Goal: Task Accomplishment & Management: Use online tool/utility

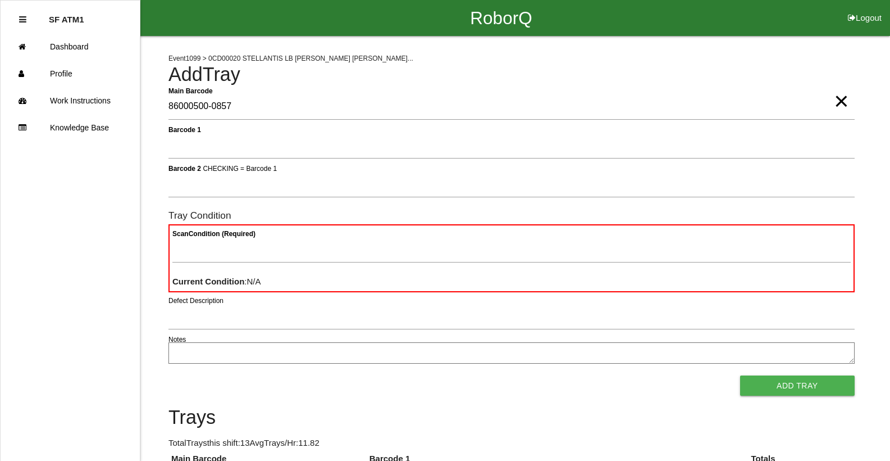
type Barcode "86000500-0857"
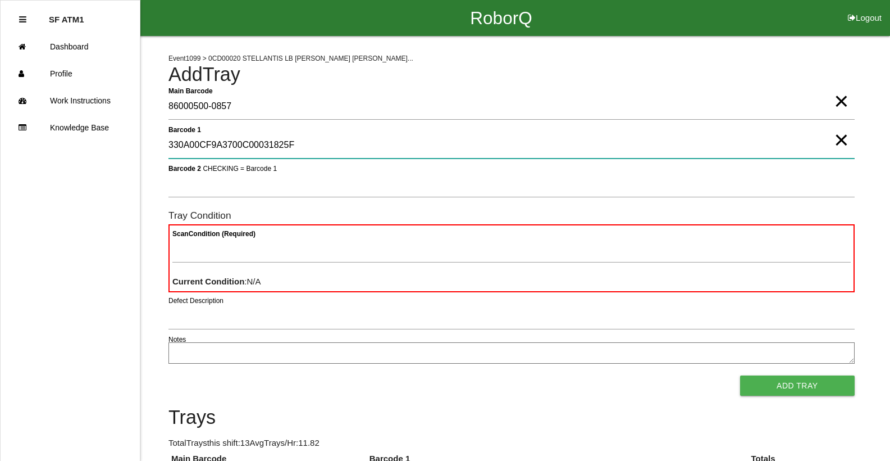
type 1 "330A00CF9A3700C00031825F"
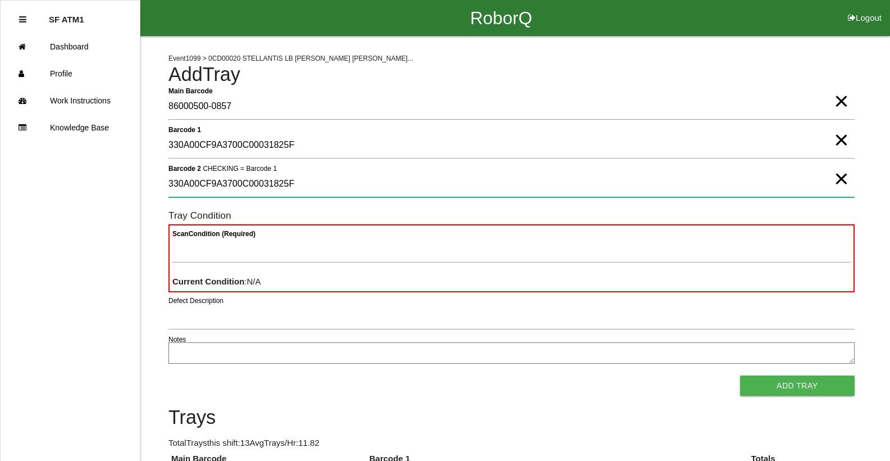
type 2 "330A00CF9A3700C00031825F"
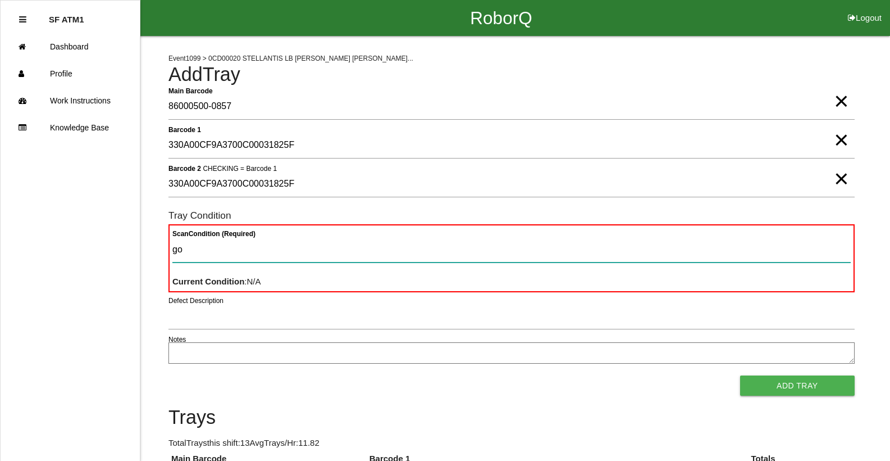
type Condition "goo"
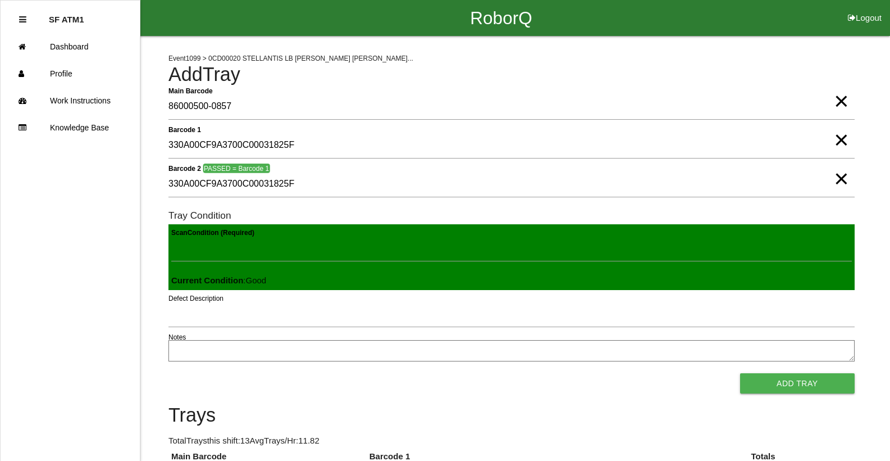
click at [740, 373] on button "Add Tray" at bounding box center [797, 383] width 115 height 20
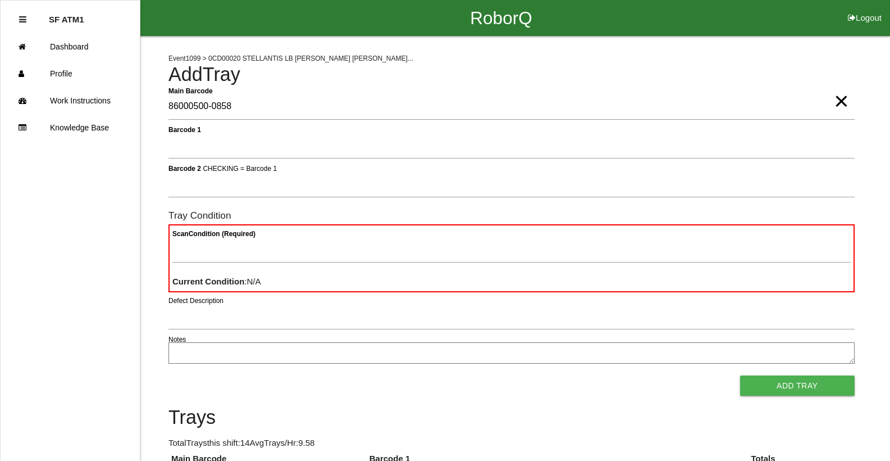
type Barcode "86000500-0858"
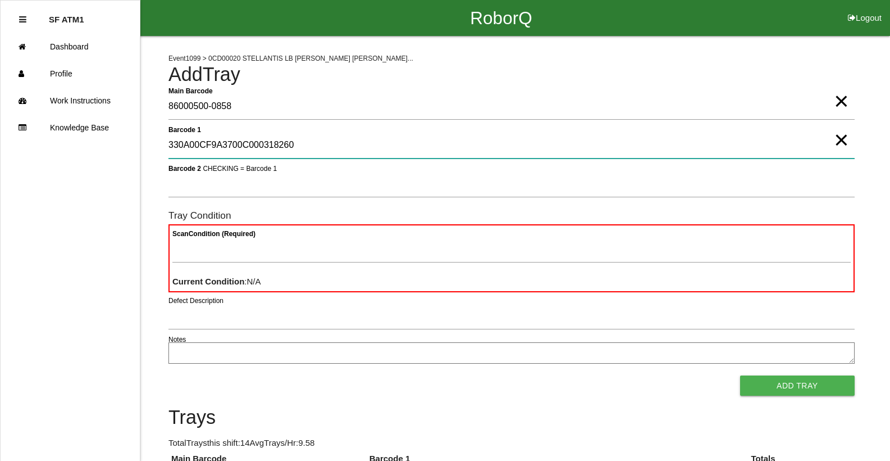
type 1 "330A00CF9A3700C000318260"
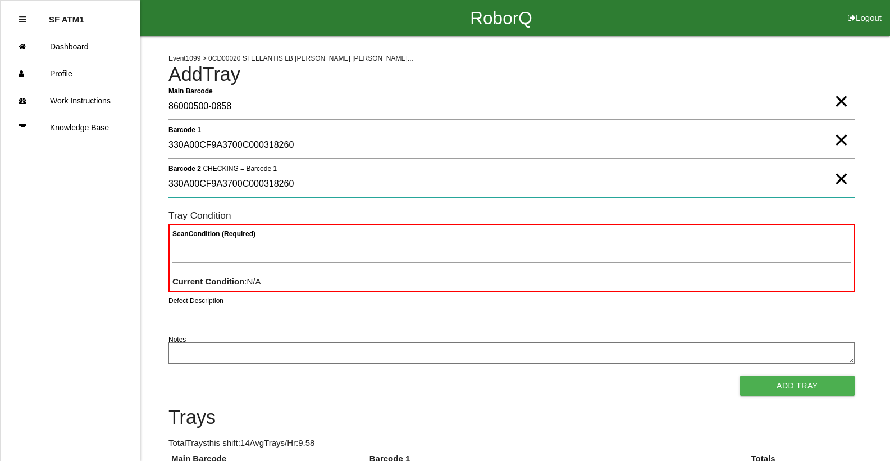
type 2 "330A00CF9A3700C000318260"
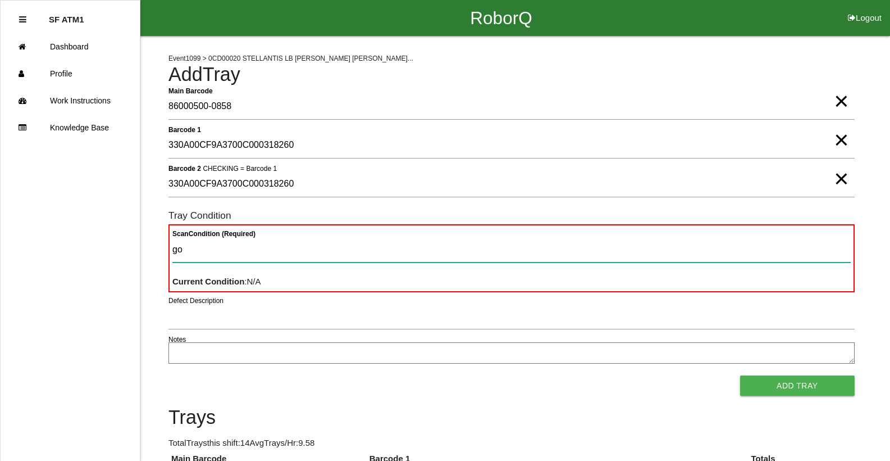
type Condition "goo"
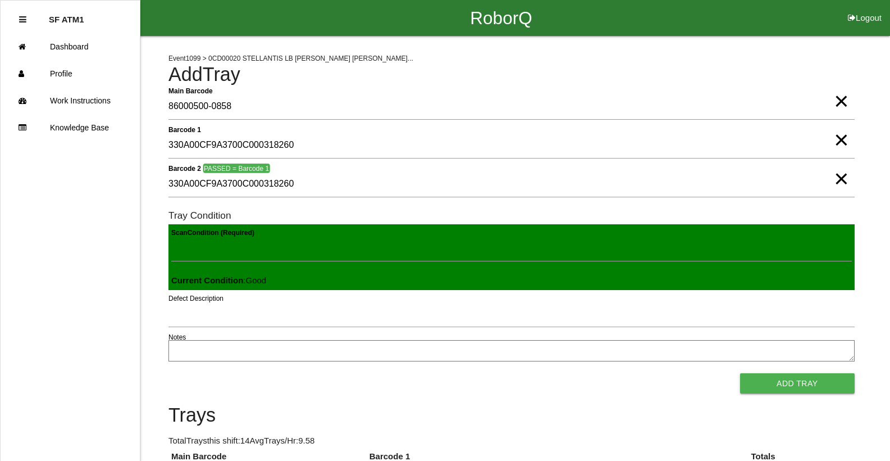
click at [740, 373] on button "Add Tray" at bounding box center [797, 383] width 115 height 20
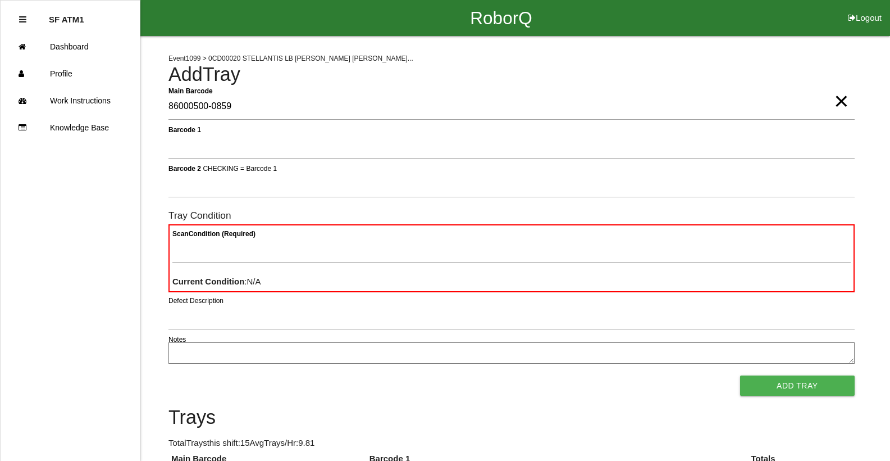
type Barcode "86000500-0859"
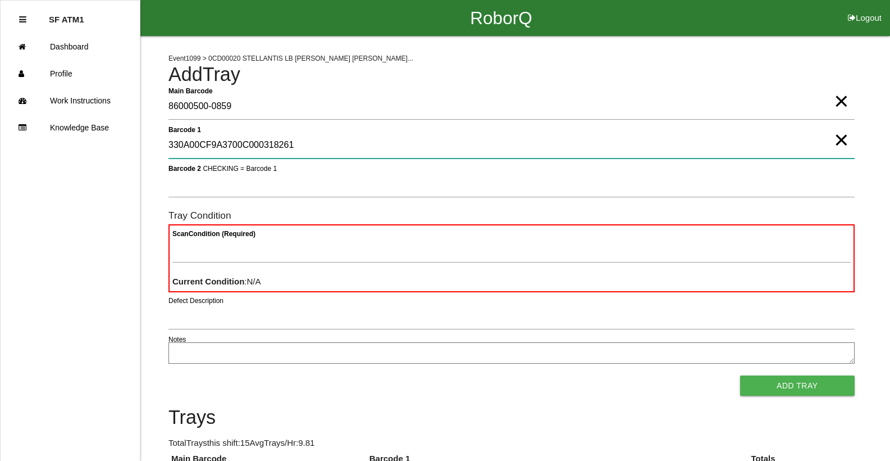
type 1 "330A00CF9A3700C000318261"
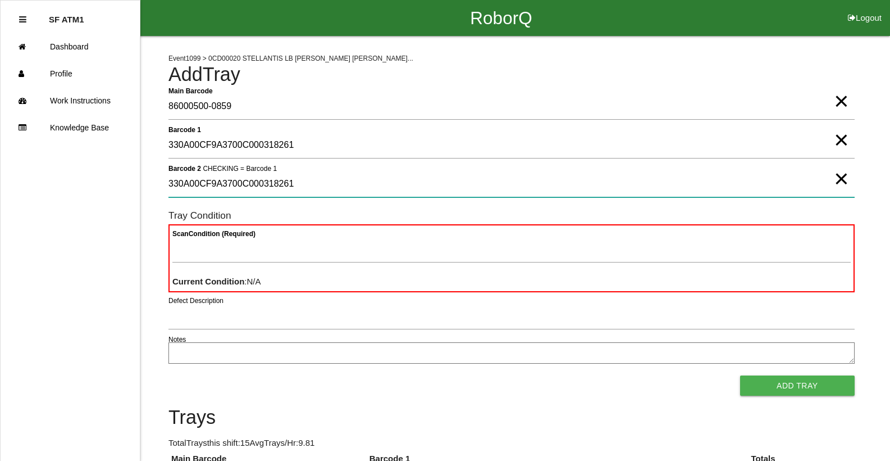
type 2 "330A00CF9A3700C000318261"
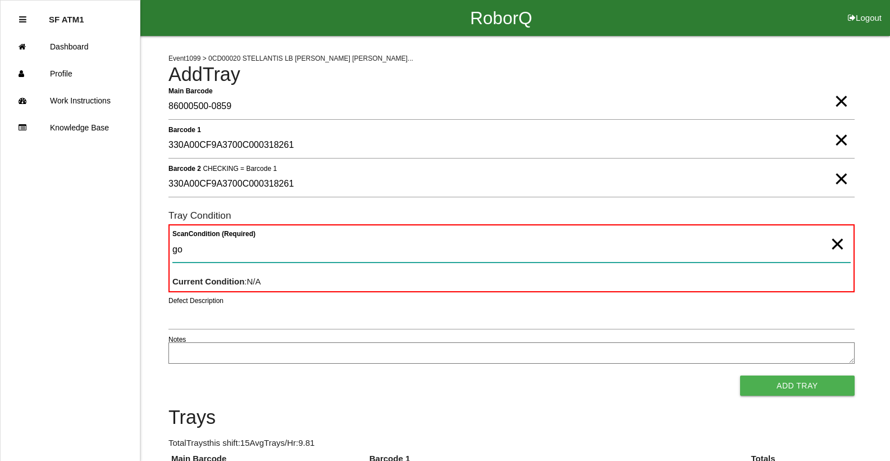
type Condition "goo"
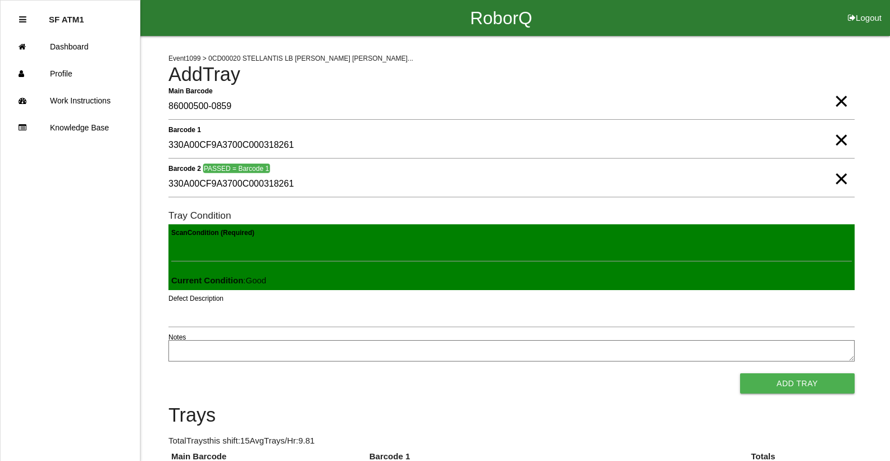
click at [740, 373] on button "Add Tray" at bounding box center [797, 383] width 115 height 20
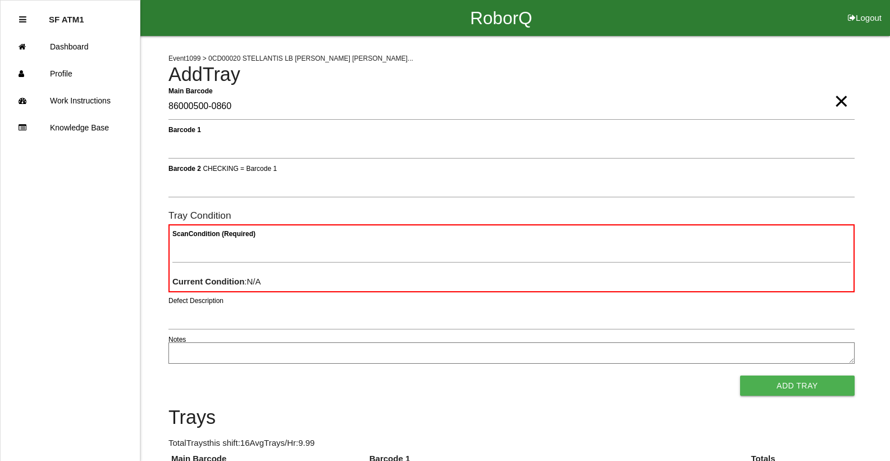
type Barcode "86000500-0860"
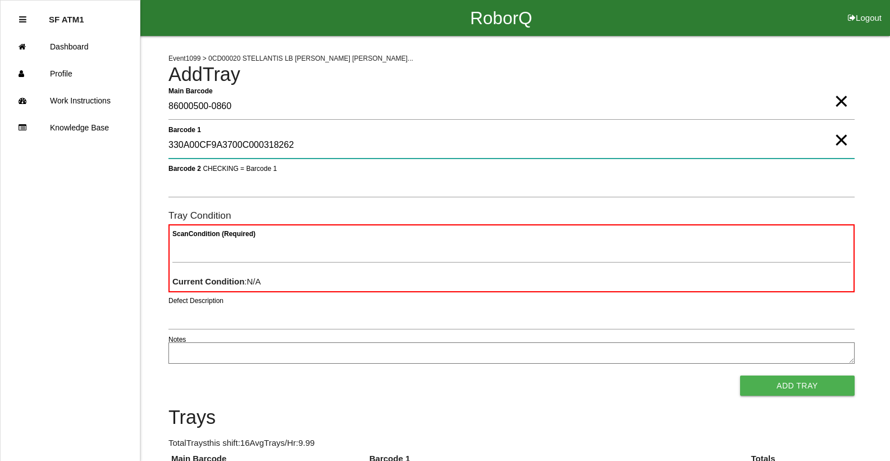
type 1 "330A00CF9A3700C000318262"
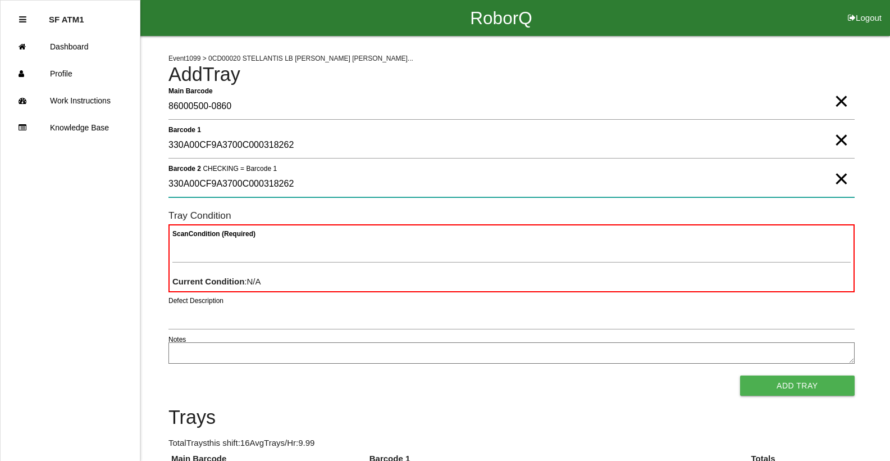
type 2 "330A00CF9A3700C000318262"
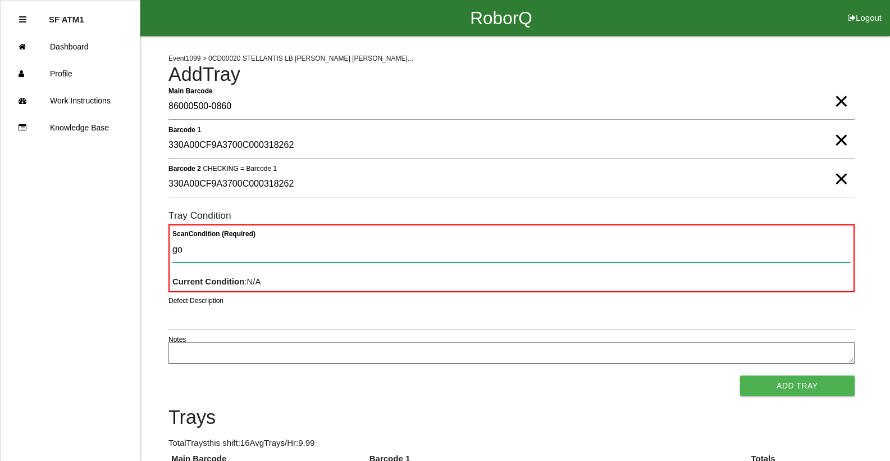
type Condition "goo"
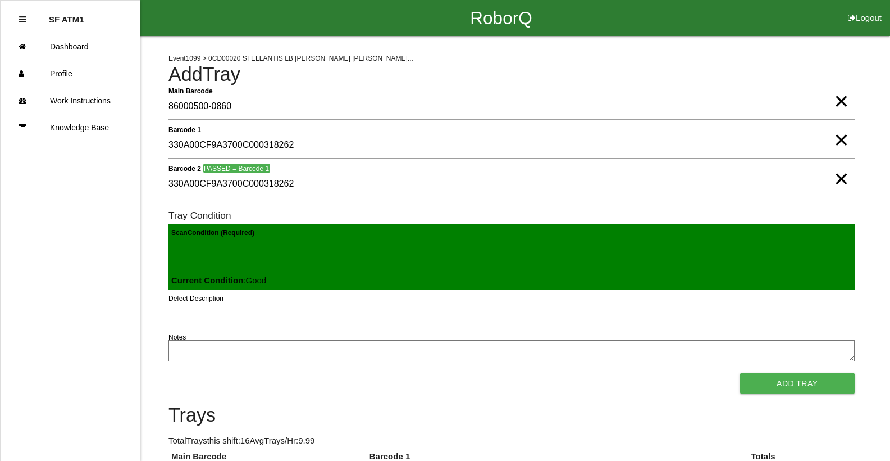
click at [740, 373] on button "Add Tray" at bounding box center [797, 383] width 115 height 20
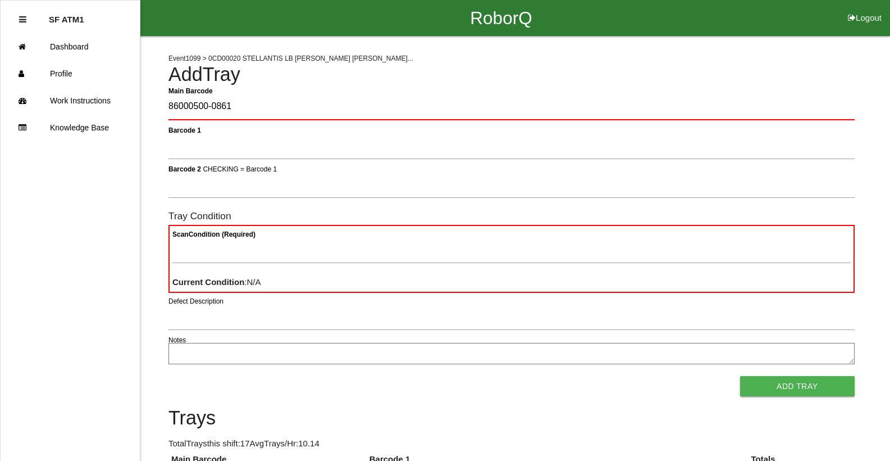
type Barcode "86000500-0861"
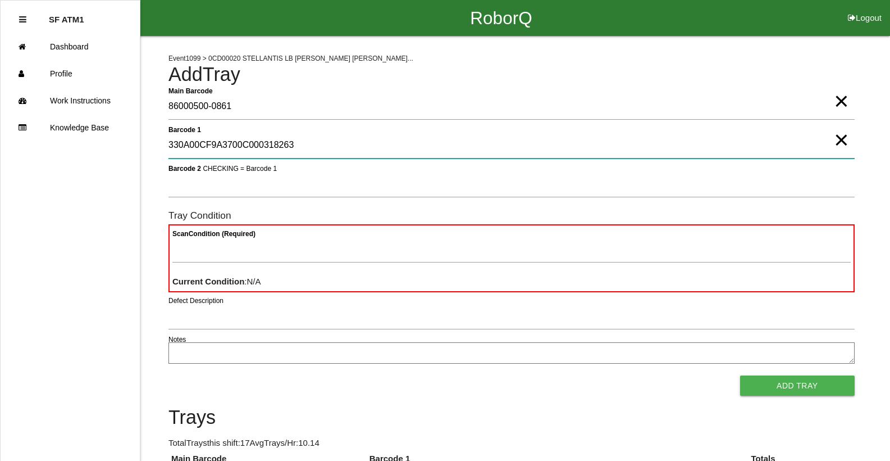
type 1 "330A00CF9A3700C000318263"
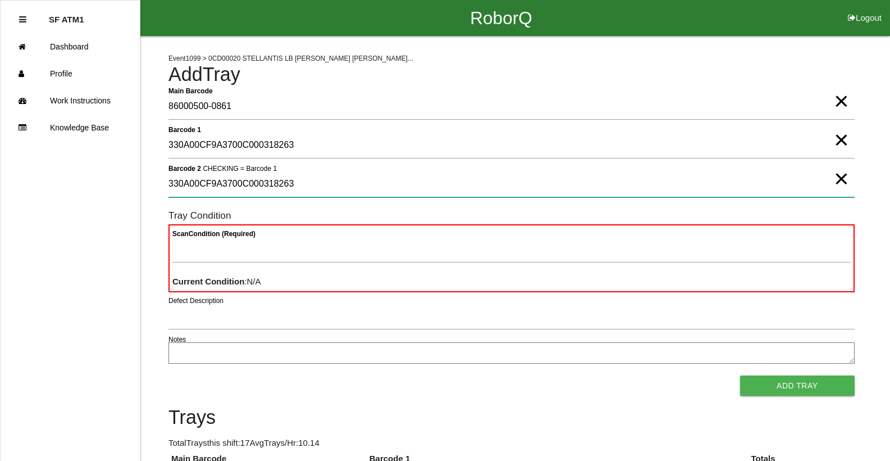
type 2 "330A00CF9A3700C000318263"
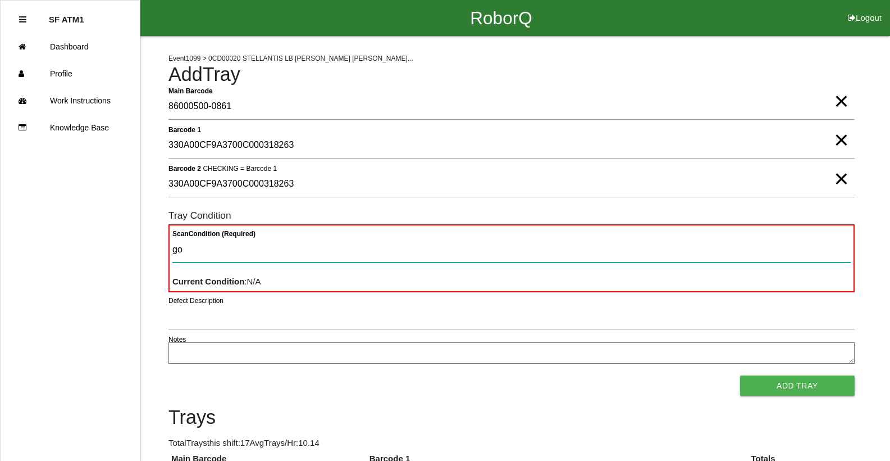
type Condition "goo"
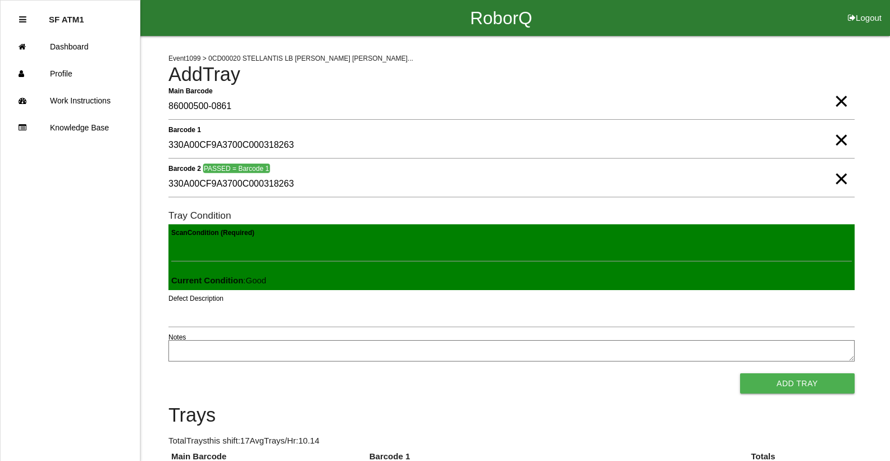
click at [740, 373] on button "Add Tray" at bounding box center [797, 383] width 115 height 20
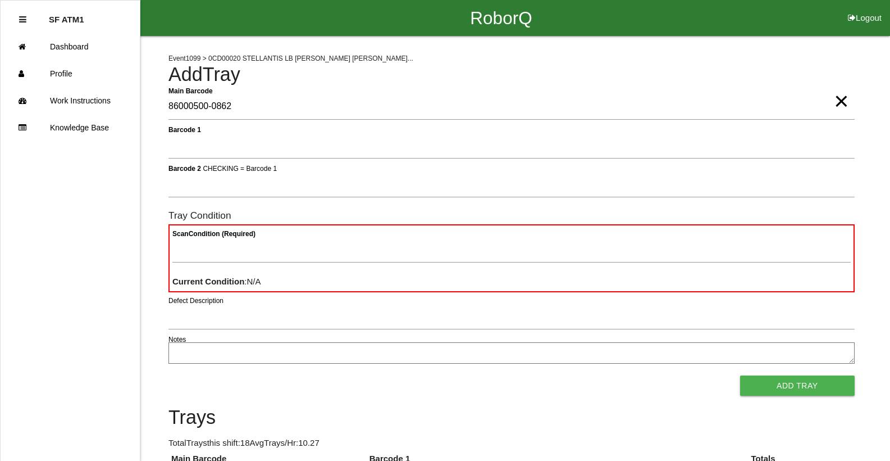
type Barcode "86000500-0862"
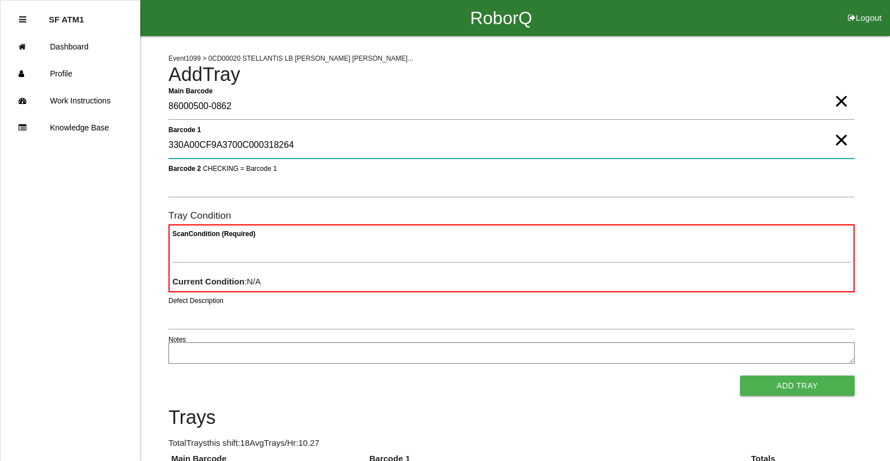
type 1 "330A00CF9A3700C000318264"
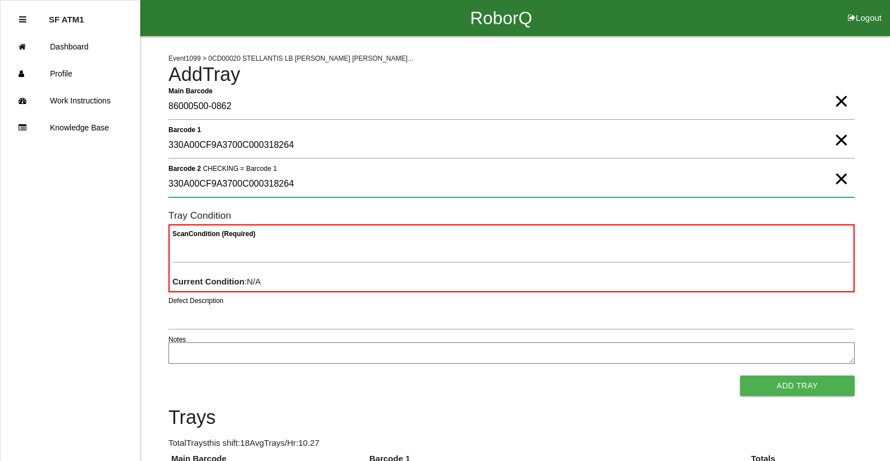
type 2 "330A00CF9A3700C000318264"
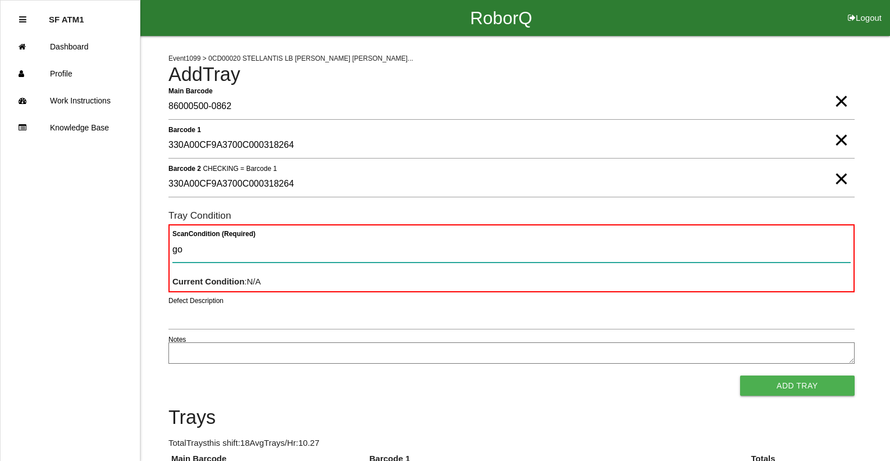
type Condition "goo"
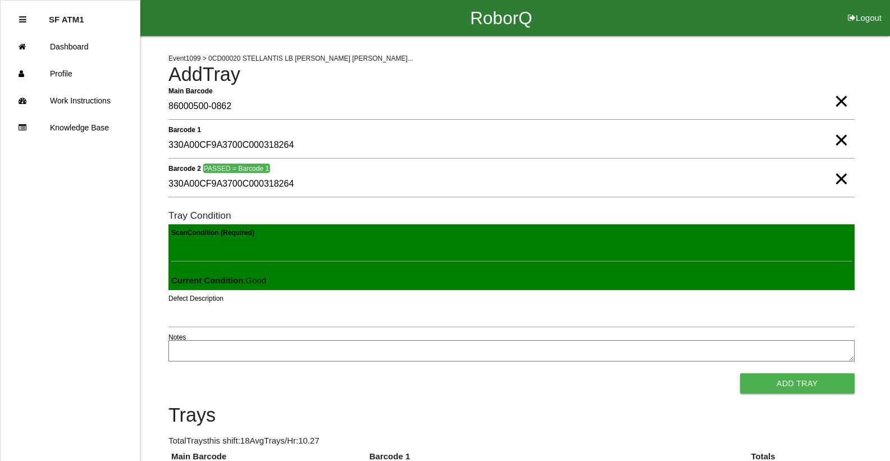
click at [740, 373] on button "Add Tray" at bounding box center [797, 383] width 115 height 20
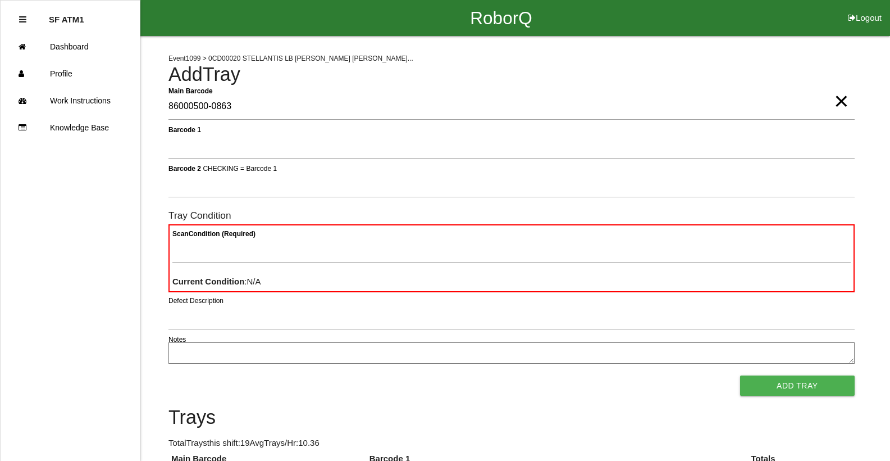
type Barcode "86000500-0863"
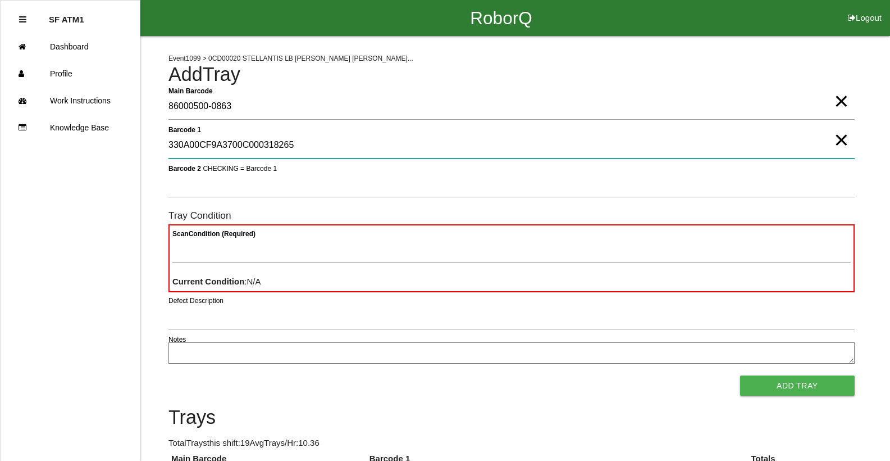
type 1 "330A00CF9A3700C000318265"
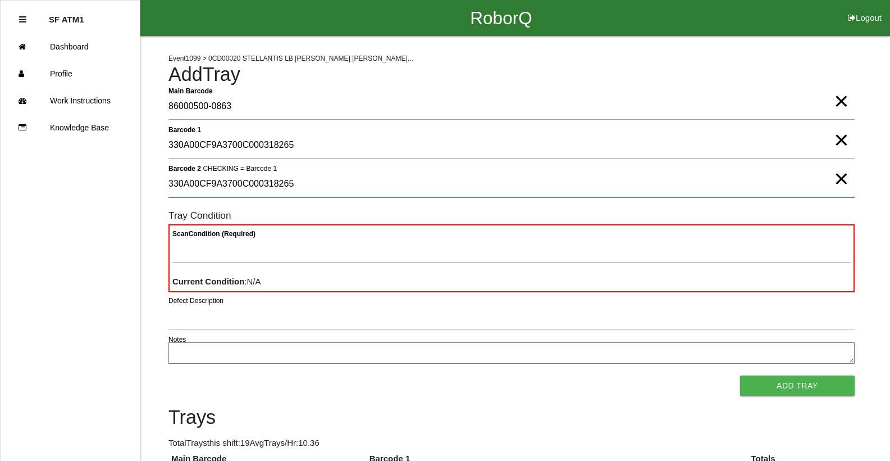
type 2 "330A00CF9A3700C000318265"
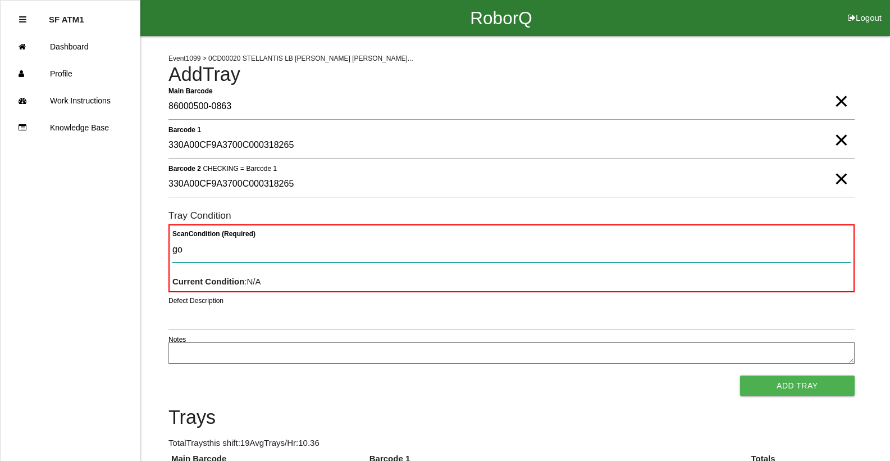
type Condition "goo"
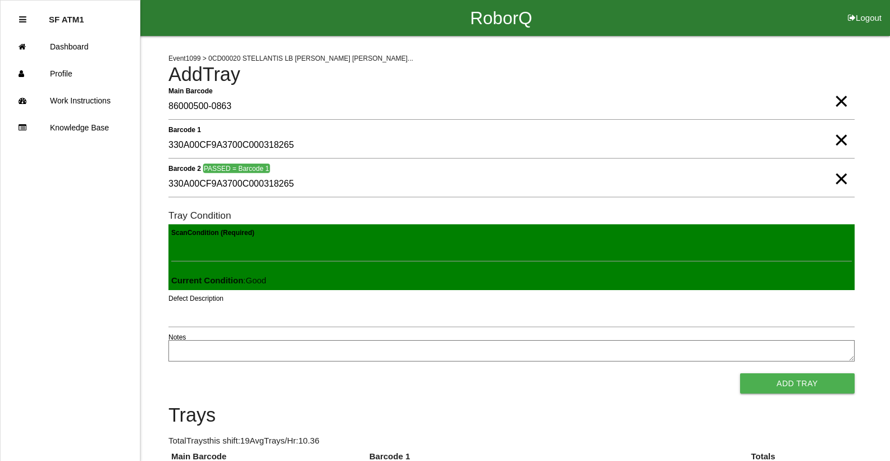
click at [740, 373] on button "Add Tray" at bounding box center [797, 383] width 115 height 20
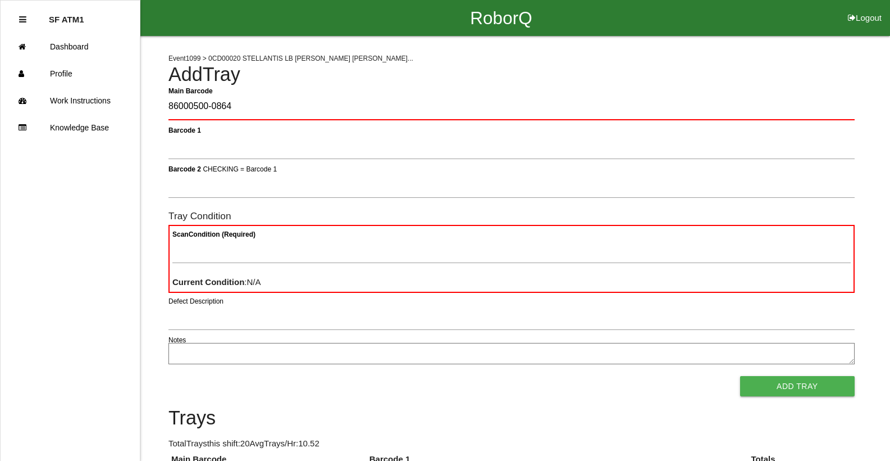
type Barcode "86000500-0864"
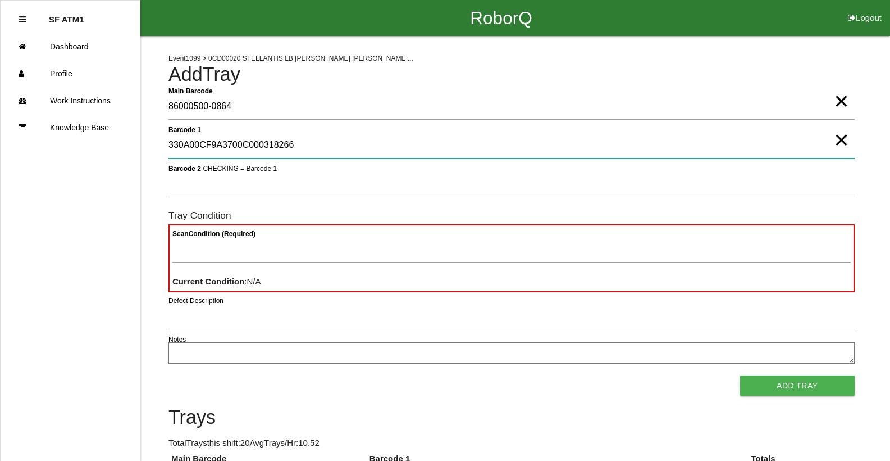
type 1 "330A00CF9A3700C000318266"
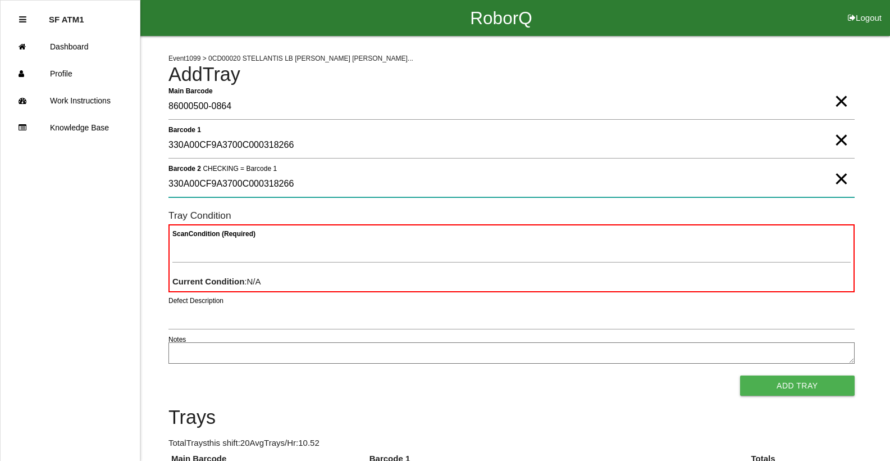
type 2 "330A00CF9A3700C000318266"
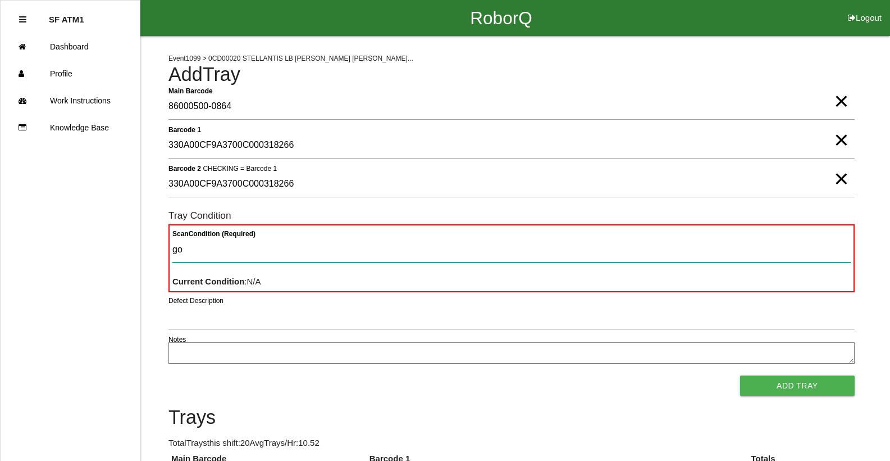
type Condition "goo"
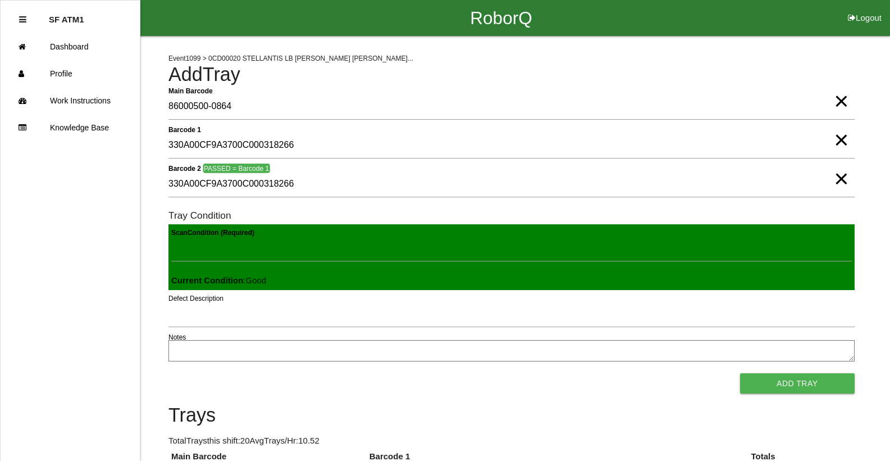
click at [740, 373] on button "Add Tray" at bounding box center [797, 383] width 115 height 20
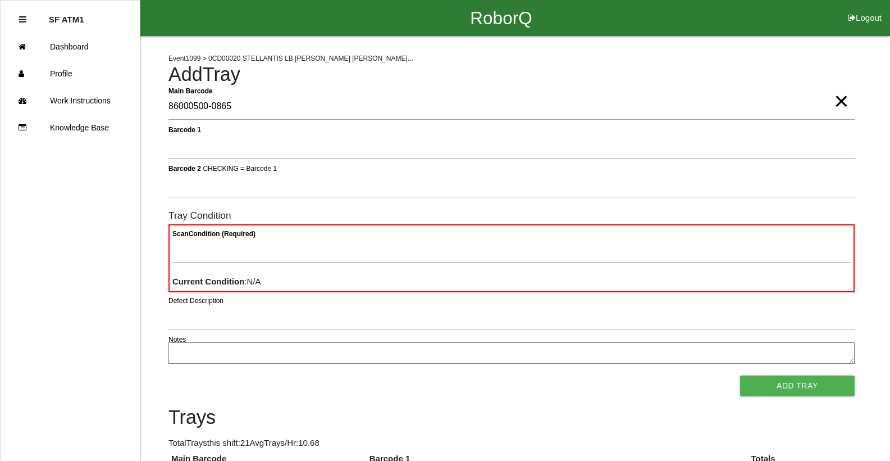
type Barcode "86000500-0865"
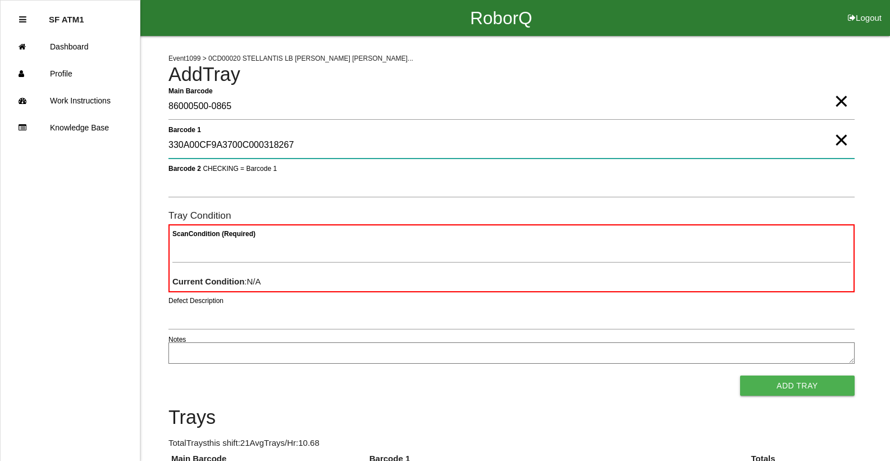
type 1 "330A00CF9A3700C000318267"
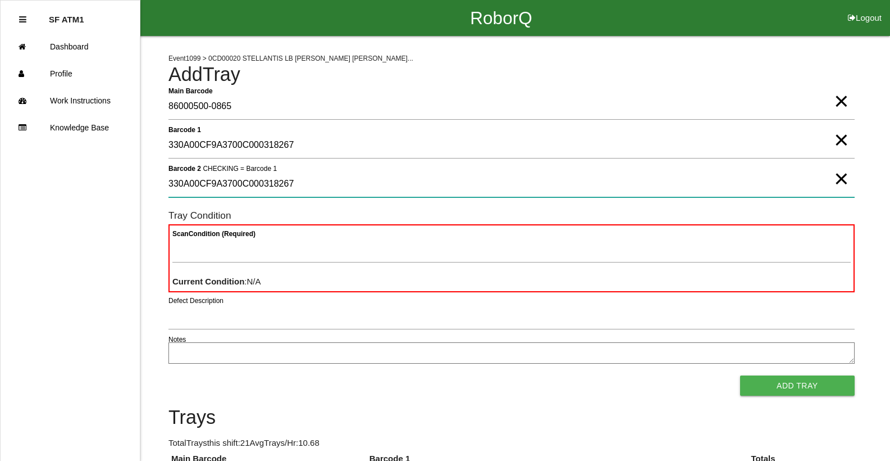
type 2 "330A00CF9A3700C000318267"
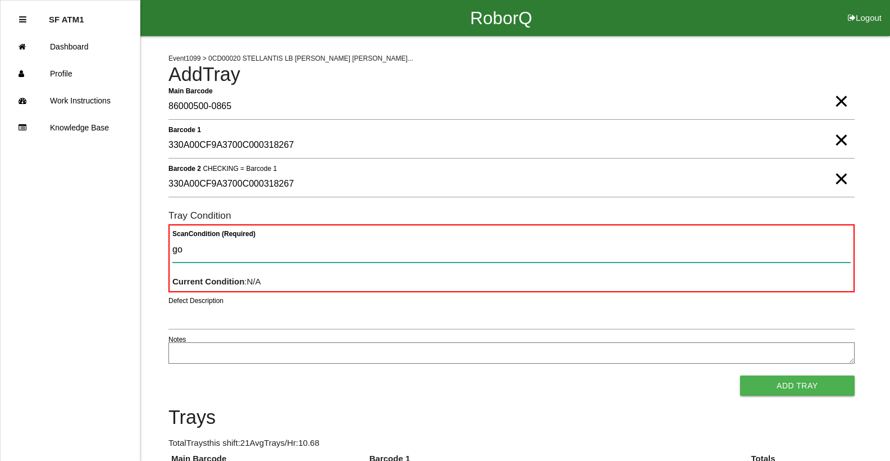
type Condition "goo"
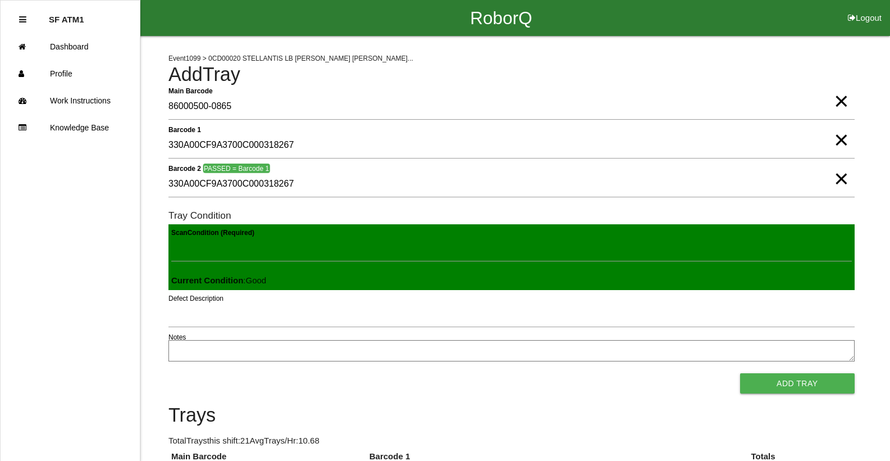
click at [740, 373] on button "Add Tray" at bounding box center [797, 383] width 115 height 20
